Goal: Transaction & Acquisition: Purchase product/service

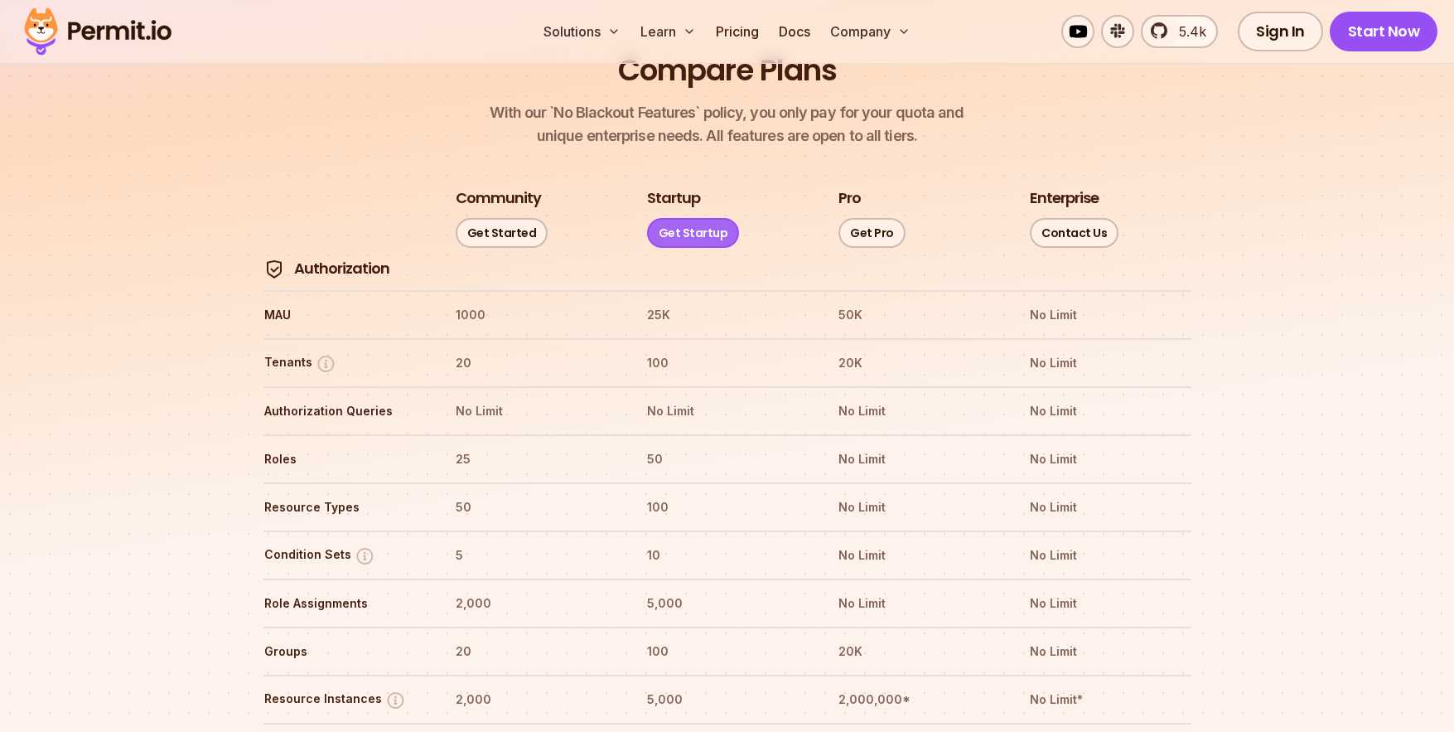
click at [699, 218] on link "Get Startup" at bounding box center [693, 233] width 93 height 30
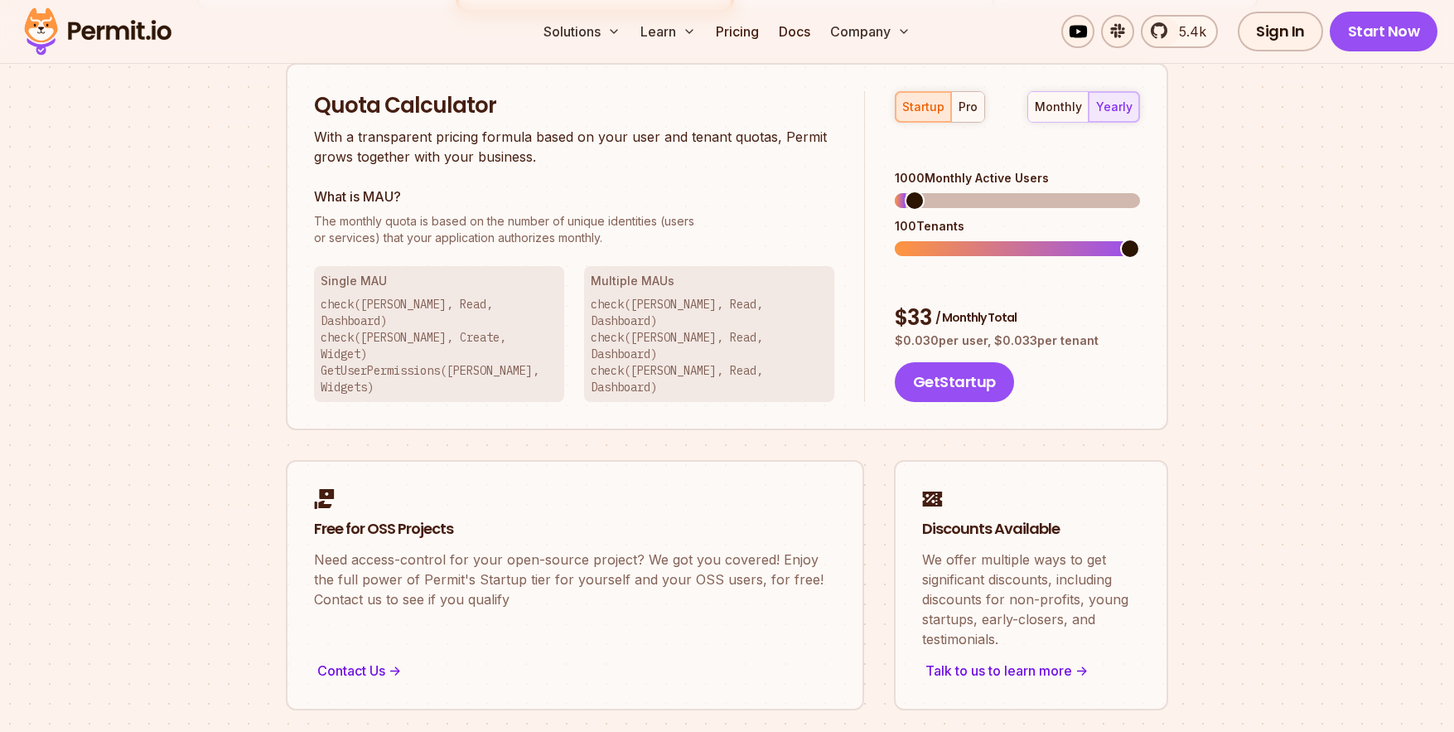
scroll to position [1057, 0]
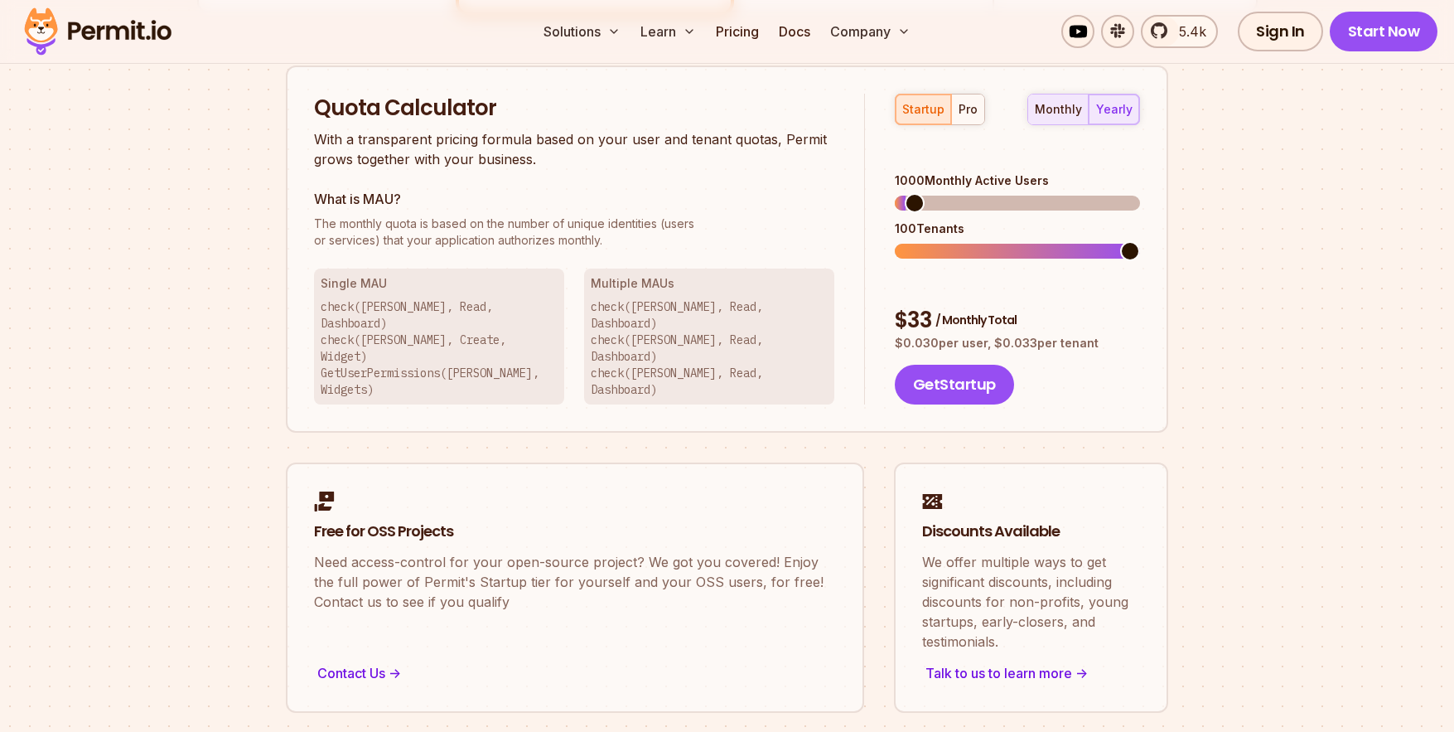
click at [1056, 104] on div "monthly" at bounding box center [1058, 109] width 47 height 17
click at [942, 365] on button "Get Startup" at bounding box center [954, 385] width 119 height 40
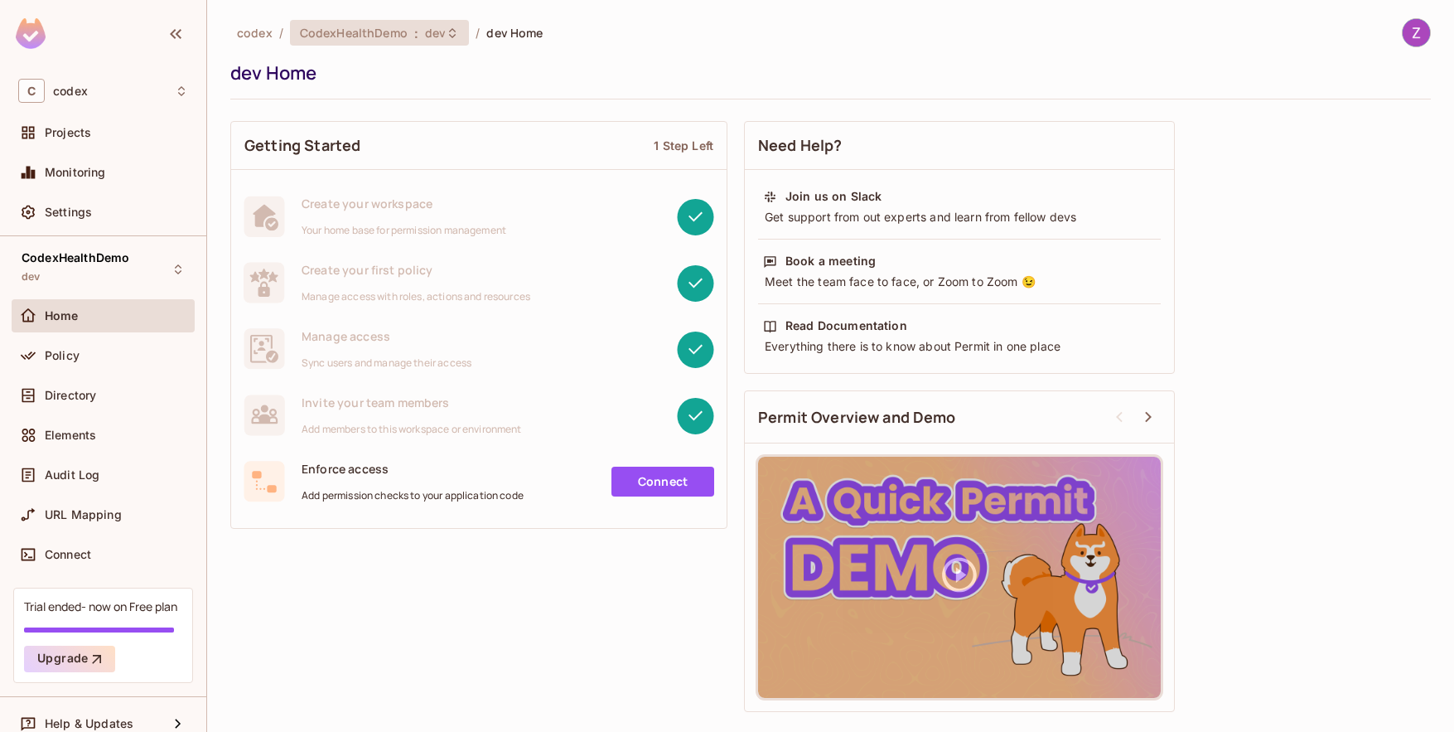
click at [377, 29] on span "CodexHealthDemo" at bounding box center [354, 33] width 108 height 16
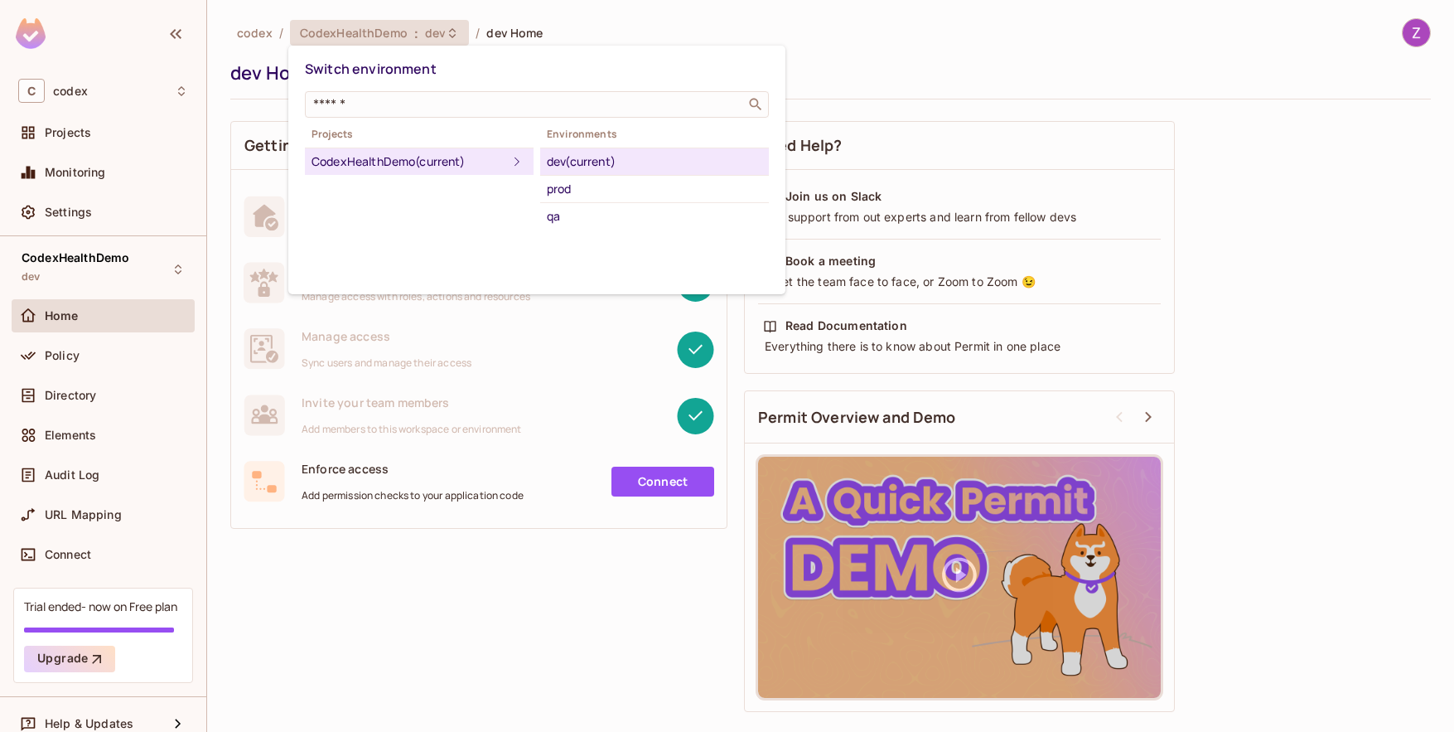
click at [600, 28] on div at bounding box center [727, 366] width 1454 height 732
